Goal: Transaction & Acquisition: Purchase product/service

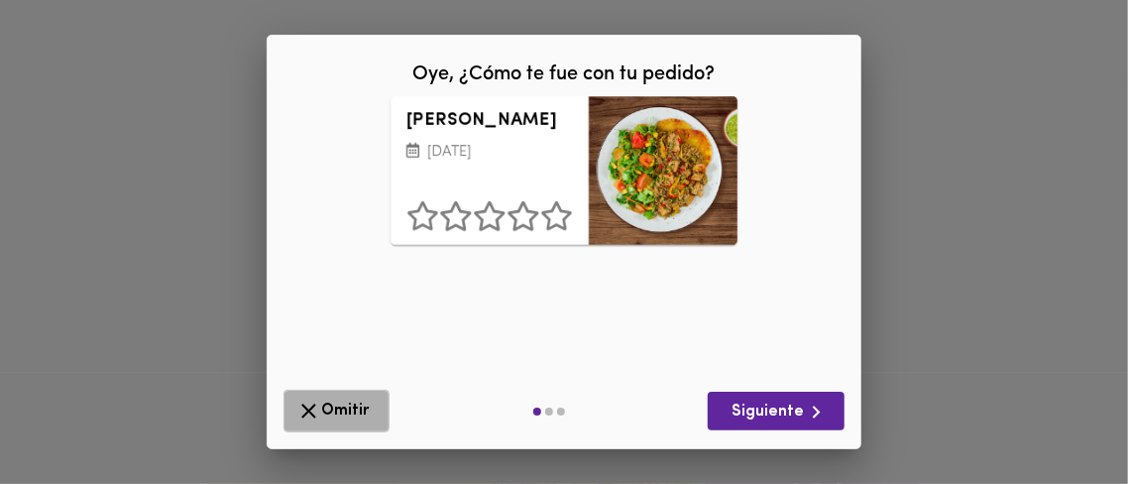
click at [343, 406] on span "Omitir" at bounding box center [336, 411] width 80 height 25
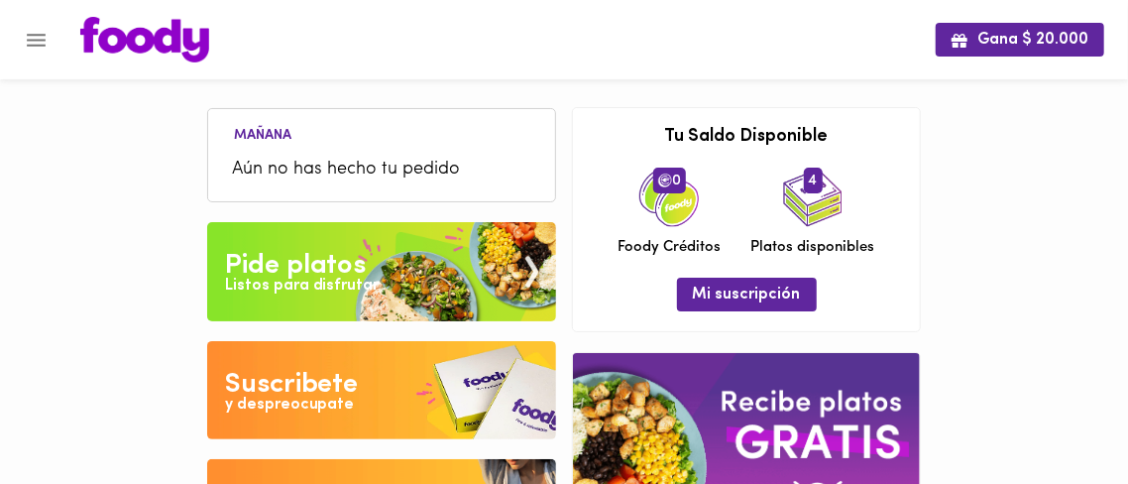
click at [352, 283] on div "Listos para disfrutar" at bounding box center [302, 286] width 155 height 23
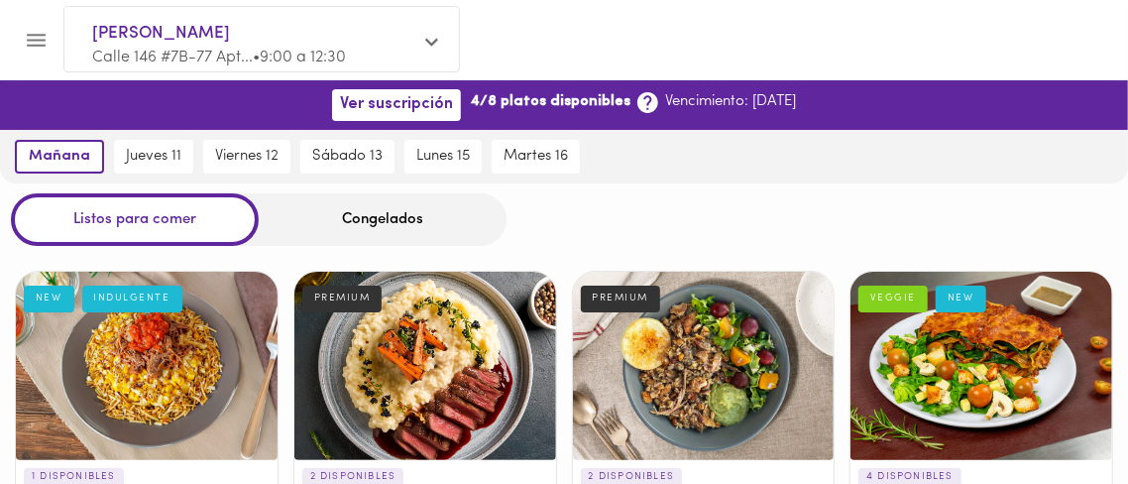
click at [409, 205] on div "Congelados" at bounding box center [383, 219] width 248 height 53
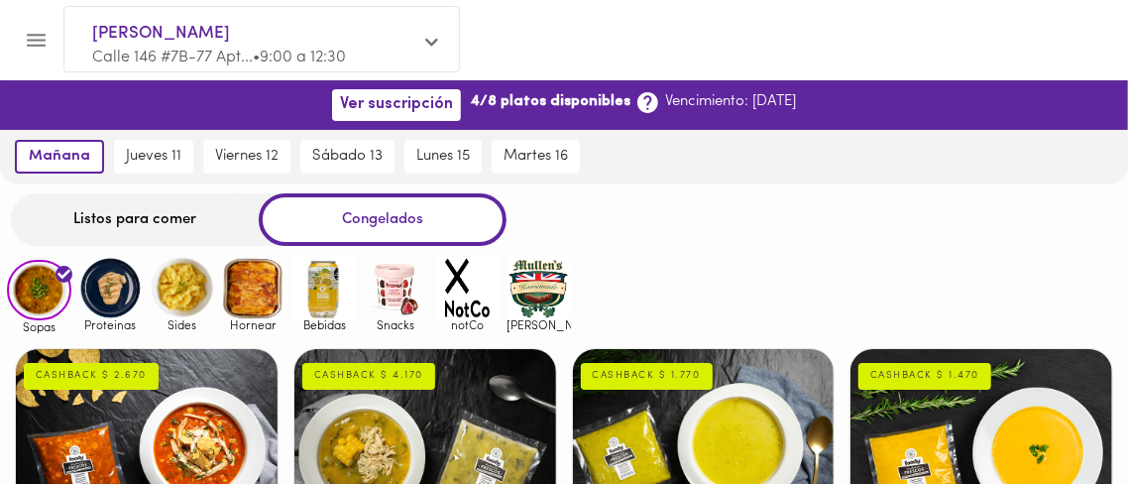
click at [106, 291] on img at bounding box center [110, 288] width 64 height 64
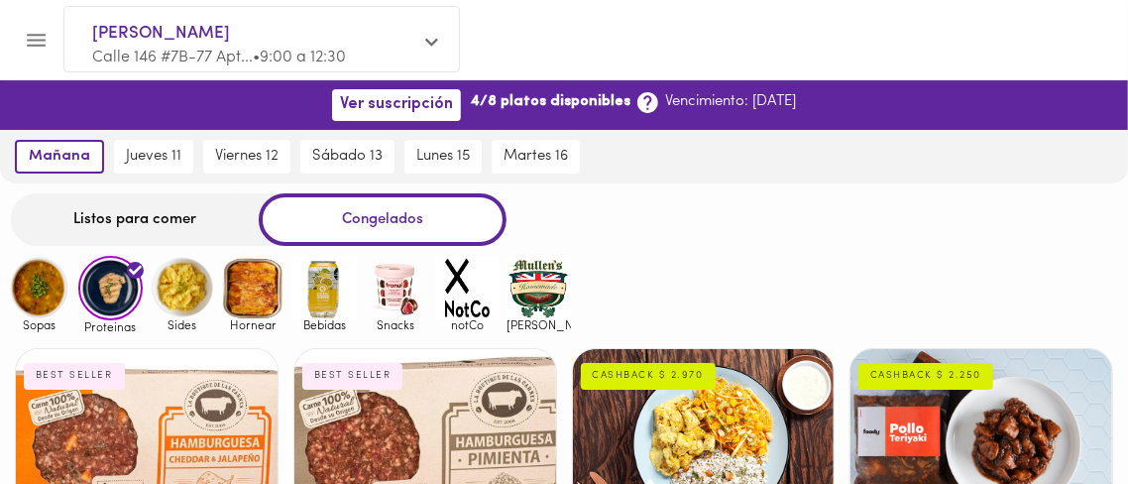
click at [175, 276] on img at bounding box center [182, 288] width 64 height 64
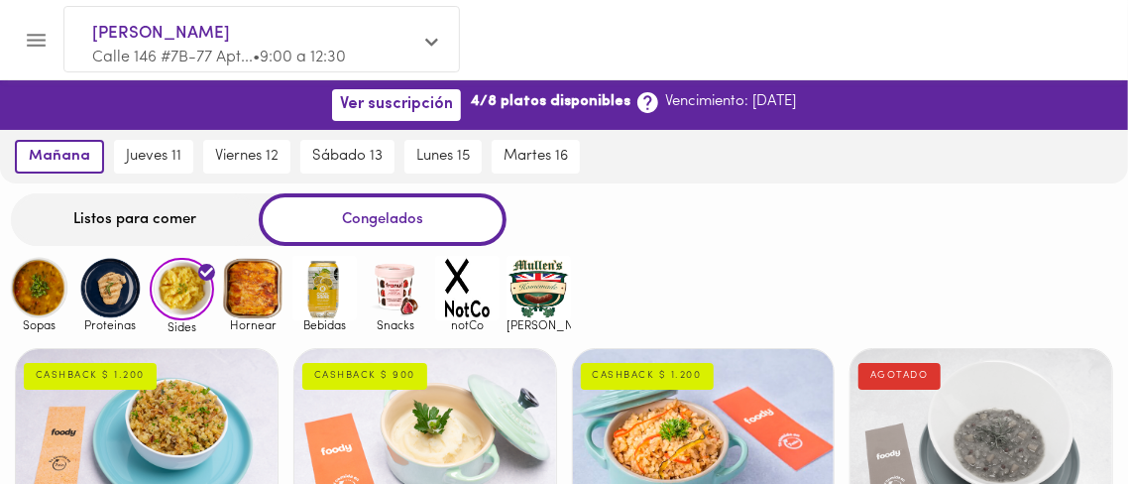
drag, startPoint x: 102, startPoint y: 293, endPoint x: 112, endPoint y: 290, distance: 10.3
click at [102, 292] on img at bounding box center [110, 288] width 64 height 64
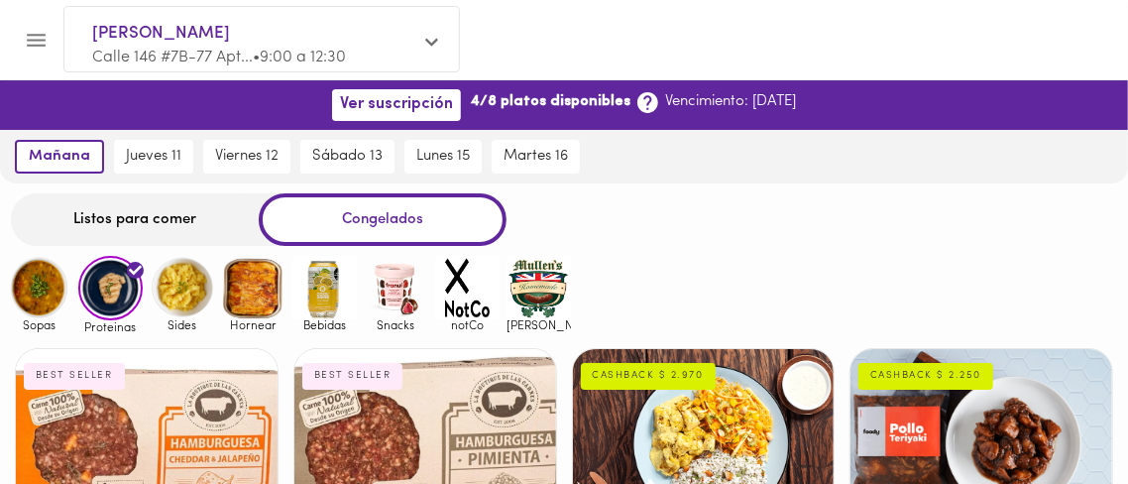
click at [129, 212] on div "Listos para comer" at bounding box center [135, 219] width 248 height 53
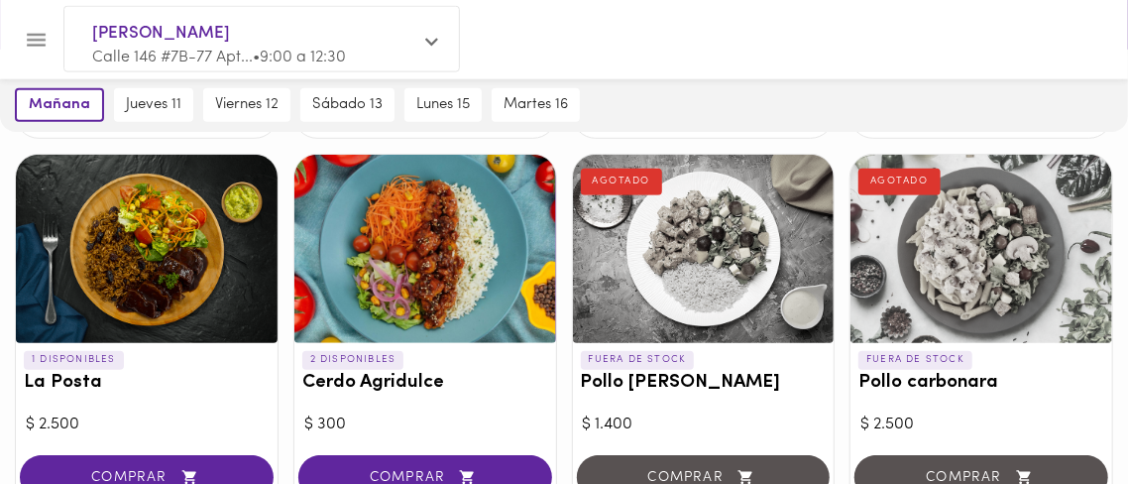
scroll to position [555, 0]
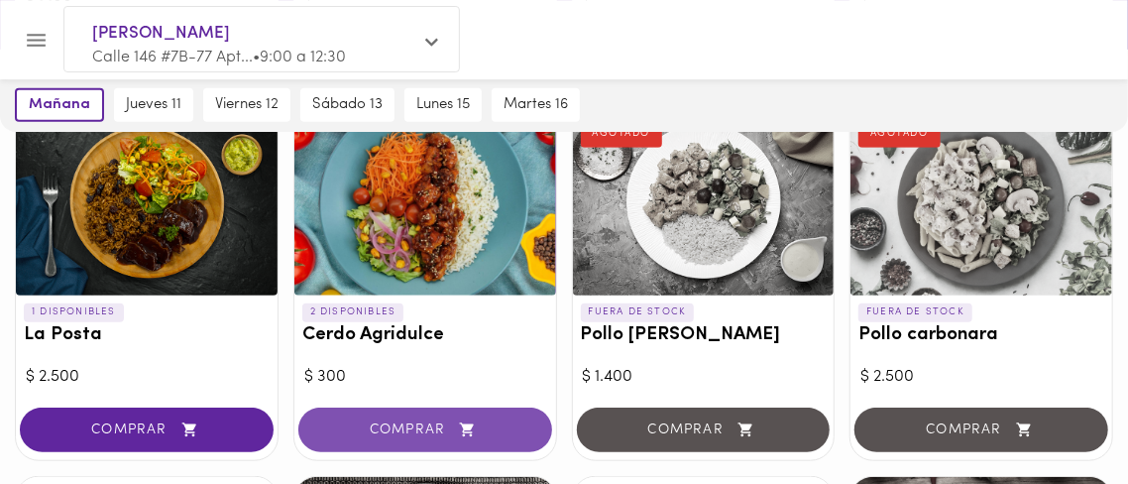
click at [419, 423] on span "COMPRAR" at bounding box center [425, 429] width 204 height 17
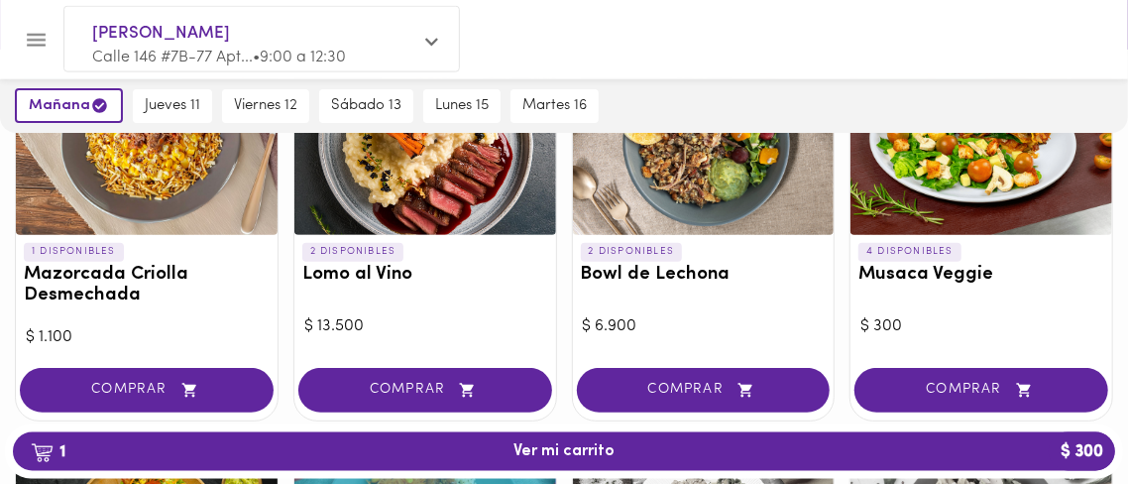
scroll to position [278, 0]
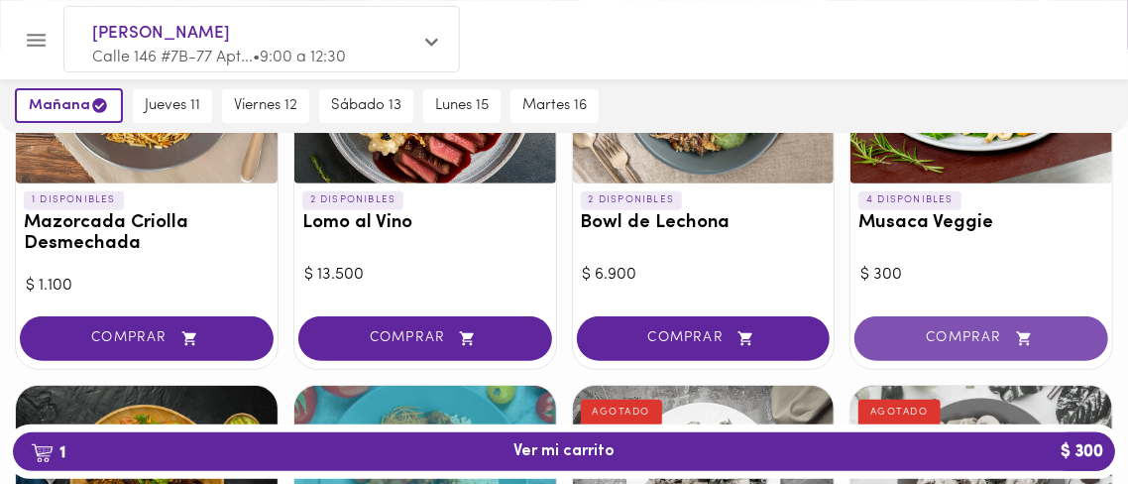
click at [992, 335] on span "COMPRAR" at bounding box center [981, 338] width 204 height 17
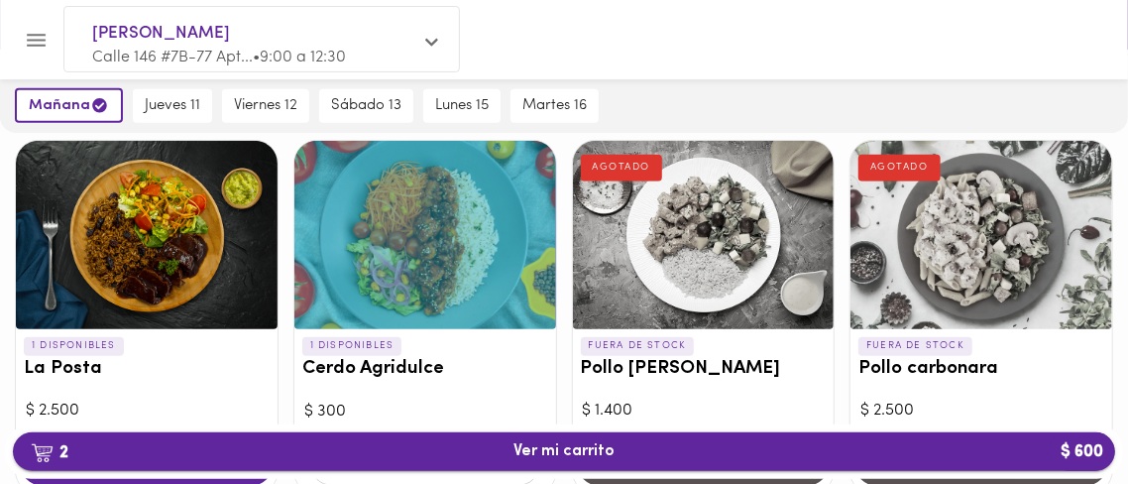
scroll to position [555, 0]
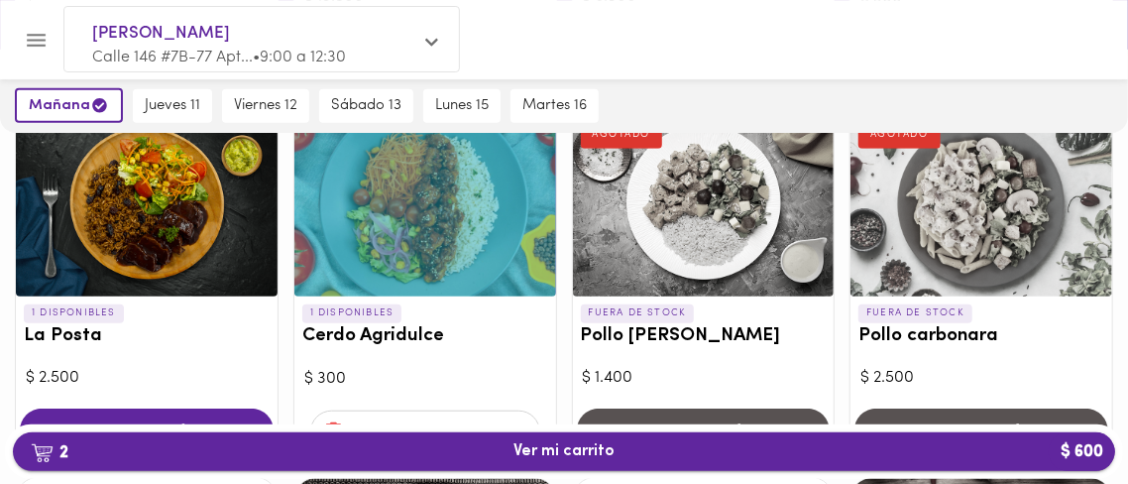
click at [608, 439] on button "2 Ver mi carrito $ 600" at bounding box center [564, 451] width 1102 height 39
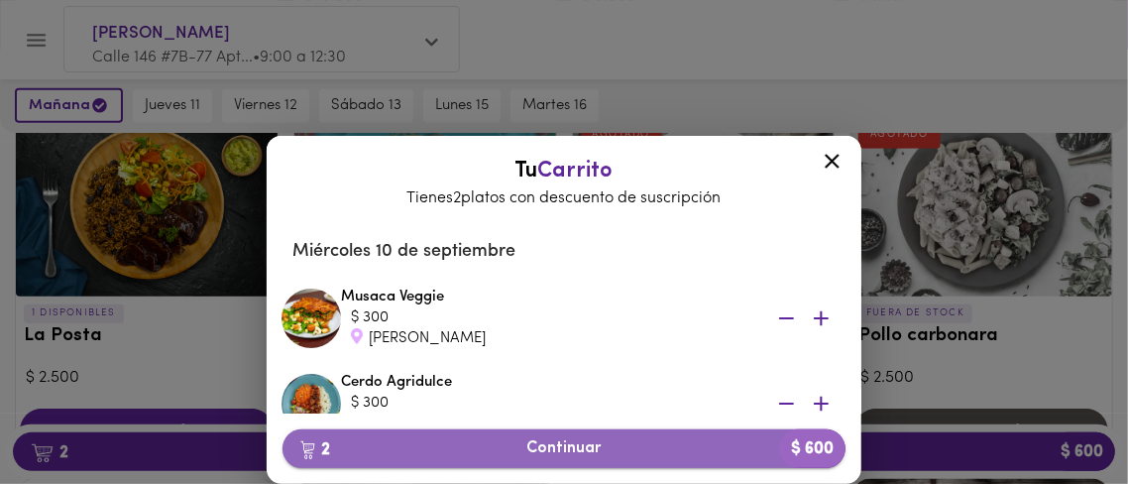
click at [584, 447] on span "2 Continuar $ 600" at bounding box center [563, 448] width 531 height 19
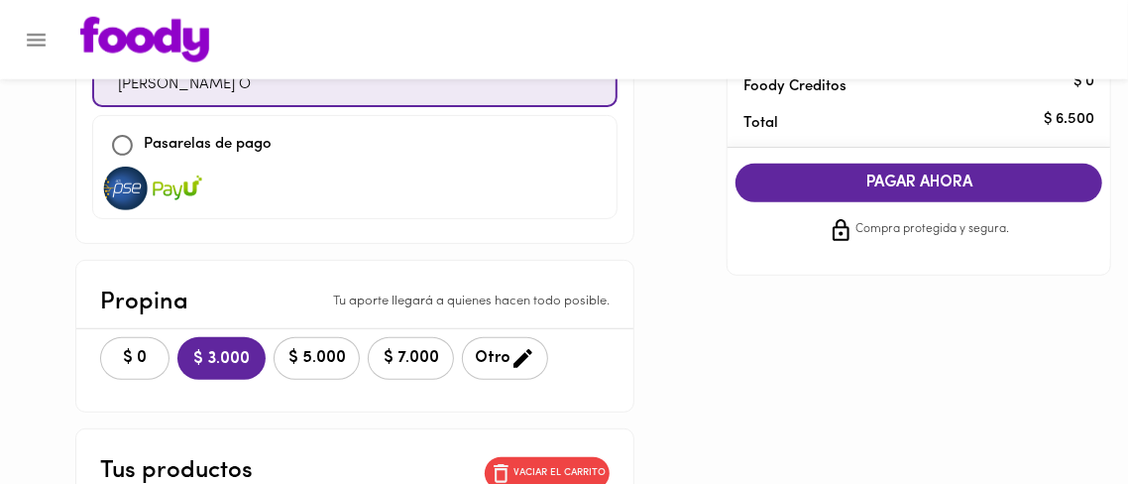
scroll to position [278, 0]
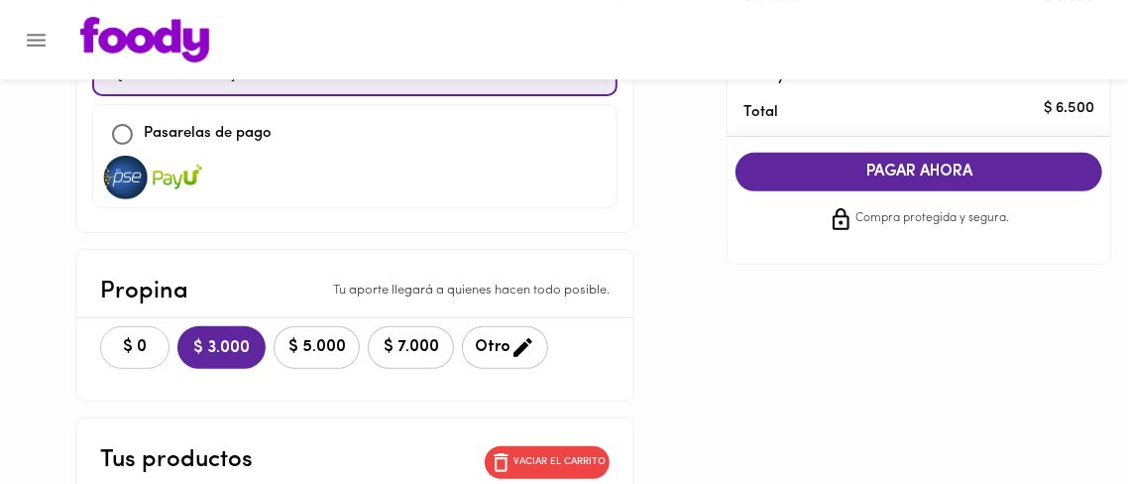
click at [118, 344] on button "$ 0" at bounding box center [134, 347] width 69 height 43
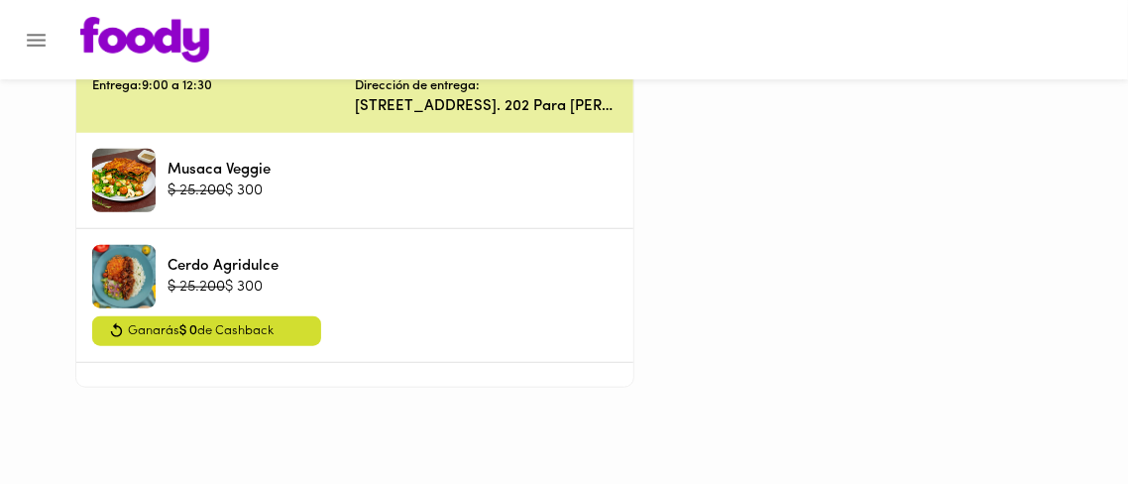
scroll to position [0, 0]
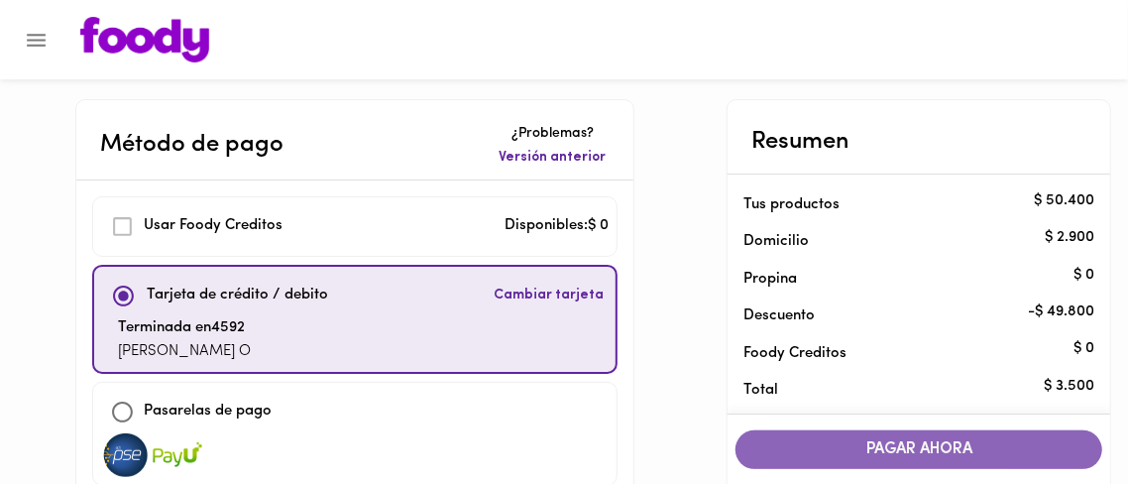
click at [941, 449] on span "PAGAR AHORA" at bounding box center [918, 449] width 327 height 19
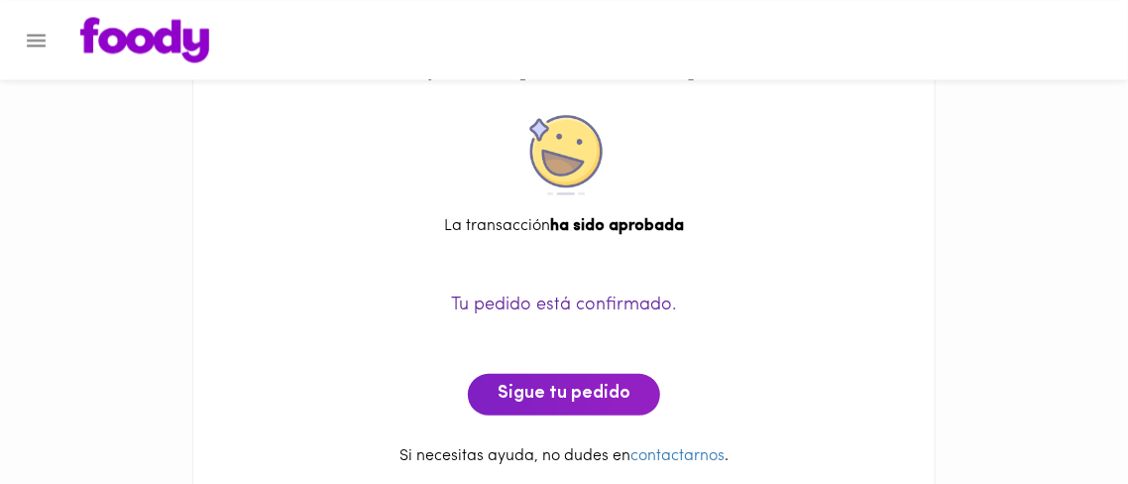
scroll to position [102, 0]
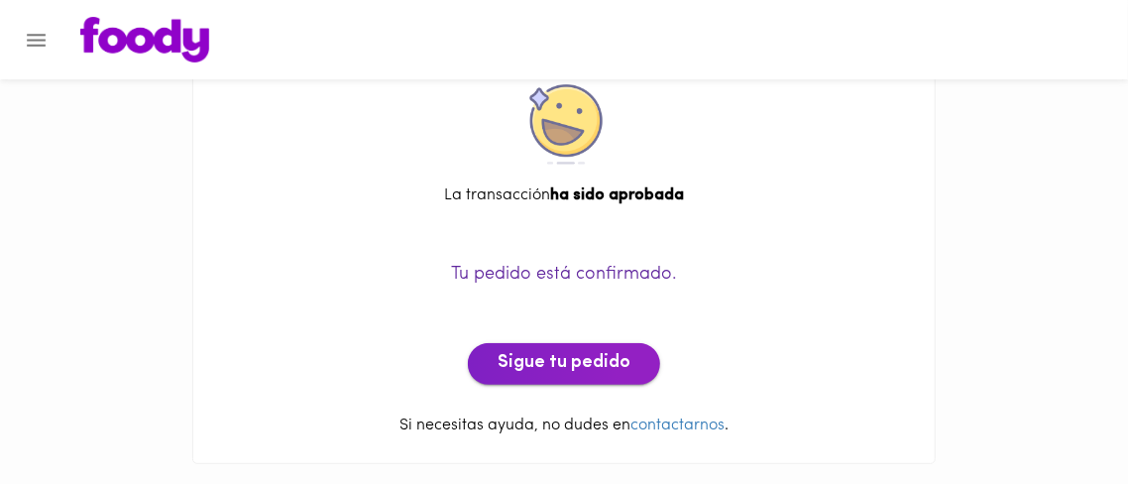
click at [603, 355] on span "Sigue tu pedido" at bounding box center [564, 364] width 133 height 22
